Goal: Task Accomplishment & Management: Manage account settings

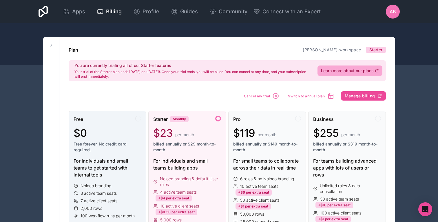
click at [144, 117] on div "Free $0 Free forever. No credit card required. For individuals and small teams …" at bounding box center [108, 188] width 78 height 154
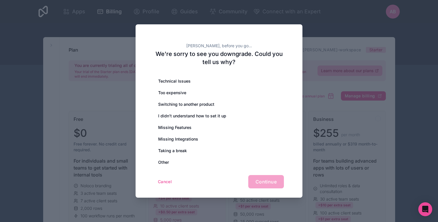
click at [380, 122] on div at bounding box center [219, 111] width 438 height 222
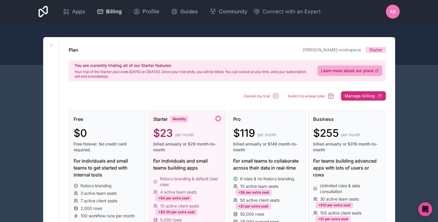
click at [352, 97] on span "Manage billing" at bounding box center [359, 95] width 30 height 5
